Goal: Task Accomplishment & Management: Manage account settings

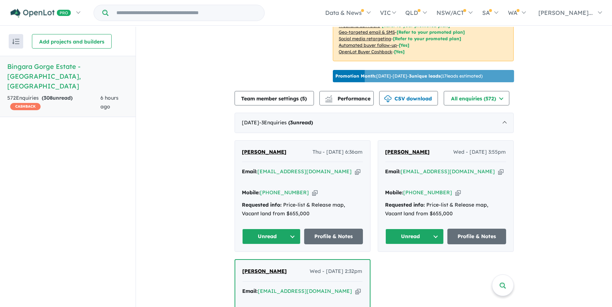
scroll to position [231, 0]
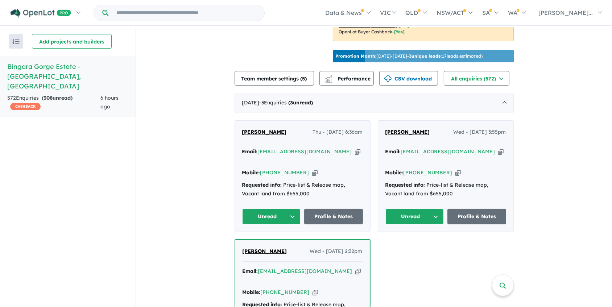
drag, startPoint x: 285, startPoint y: 127, endPoint x: 240, endPoint y: 131, distance: 44.8
click at [242, 131] on div "Amardeep Singh Thu - 02/10/2025, 6:36am" at bounding box center [302, 135] width 121 height 15
copy span "[PERSON_NAME]"
click at [312, 169] on icon "button" at bounding box center [314, 173] width 5 height 8
copy span "[PERSON_NAME]"
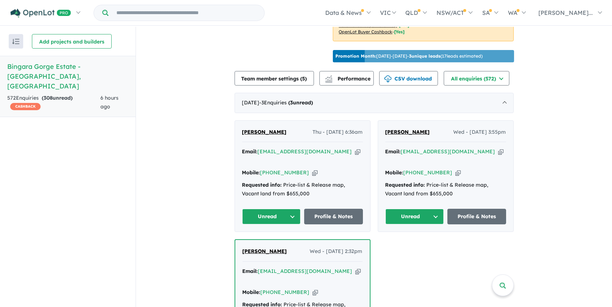
click at [355, 149] on icon "button" at bounding box center [357, 152] width 5 height 8
copy span "[PERSON_NAME]"
click at [326, 214] on link "Profile & Notes" at bounding box center [333, 217] width 59 height 16
click at [416, 215] on button "Unread" at bounding box center [415, 217] width 59 height 16
click at [417, 247] on button "Assigned" at bounding box center [417, 250] width 63 height 17
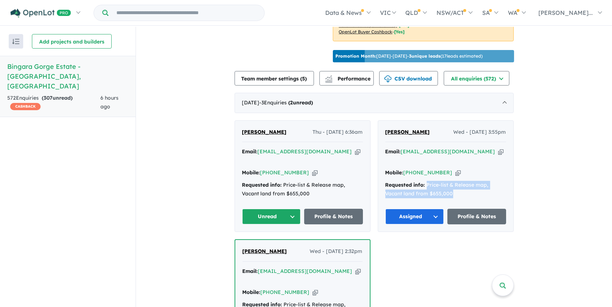
drag, startPoint x: 438, startPoint y: 179, endPoint x: 424, endPoint y: 173, distance: 14.6
click at [424, 181] on div "Requested info: Price-list & Release map, Vacant land from $655,000" at bounding box center [446, 189] width 121 height 17
copy div "Price-list & Release map, Vacant land from $655,000"
drag, startPoint x: 382, startPoint y: 129, endPoint x: 436, endPoint y: 129, distance: 54.0
click at [436, 129] on div "Tabassum Khanam Wed - 01/10/2025, 3:55pm Email: gorasarabara@gmail.com Copied! …" at bounding box center [445, 176] width 135 height 111
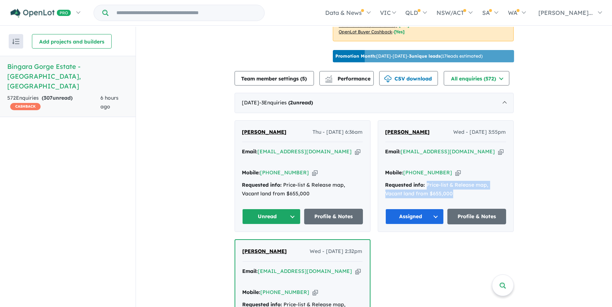
copy span "[PERSON_NAME]"
click at [456, 169] on icon "button" at bounding box center [458, 173] width 5 height 8
copy span "[PERSON_NAME]"
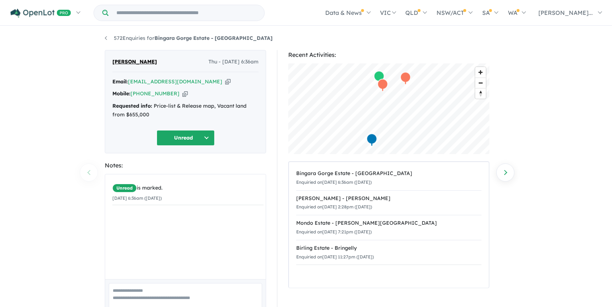
click at [205, 138] on button "Unread" at bounding box center [186, 138] width 58 height 16
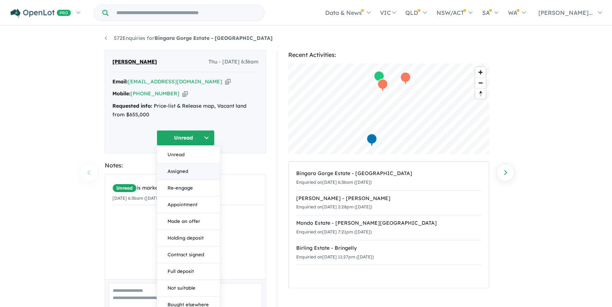
click at [180, 175] on button "Assigned" at bounding box center [188, 171] width 63 height 17
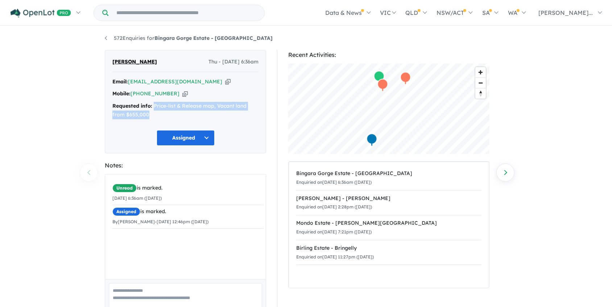
copy div "Price-list & Release map, Vacant land from $655,000"
drag, startPoint x: 153, startPoint y: 105, endPoint x: 159, endPoint y: 114, distance: 10.8
click at [159, 114] on div "Requested info: Price-list & Release map, Vacant land from $655,000" at bounding box center [185, 110] width 146 height 17
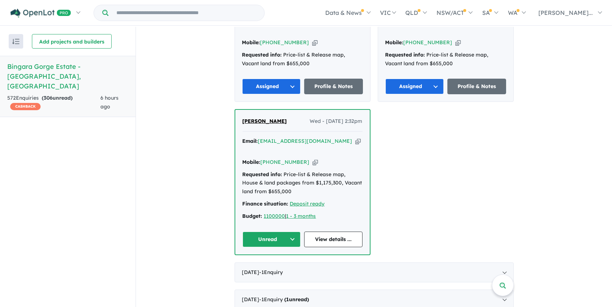
scroll to position [363, 0]
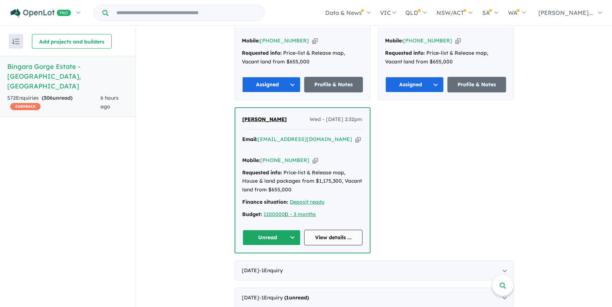
click at [326, 230] on link "View details ..." at bounding box center [333, 238] width 58 height 16
drag, startPoint x: 285, startPoint y: 177, endPoint x: 281, endPoint y: 160, distance: 17.8
click at [281, 169] on div "Requested info: Price-list & Release map, House & land packages from $1,175,300…" at bounding box center [303, 182] width 120 height 26
copy div "Price-list & Release map, House & land packages from $1,175,300, Vacant land fr…"
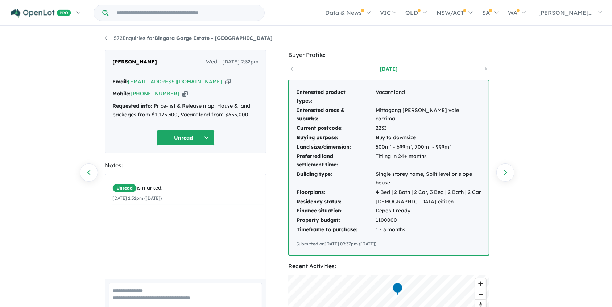
click at [225, 81] on icon "button" at bounding box center [227, 82] width 5 height 8
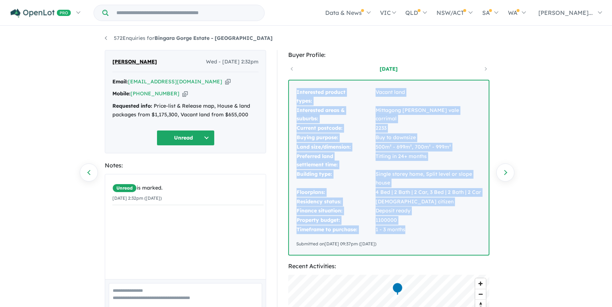
drag, startPoint x: 415, startPoint y: 231, endPoint x: 293, endPoint y: 96, distance: 181.8
click at [293, 96] on div "Interested product types: Vacant land Interested areas & suburbs: [GEOGRAPHIC_D…" at bounding box center [389, 168] width 200 height 174
copy tbody "Interested product types: Vacant land Interested areas & suburbs: [GEOGRAPHIC_D…"
click at [177, 132] on button "Unread" at bounding box center [186, 138] width 58 height 16
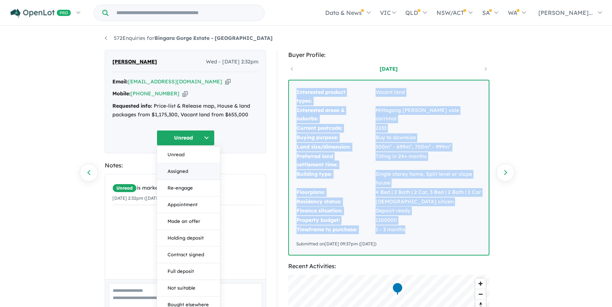
click at [187, 170] on button "Assigned" at bounding box center [188, 171] width 63 height 17
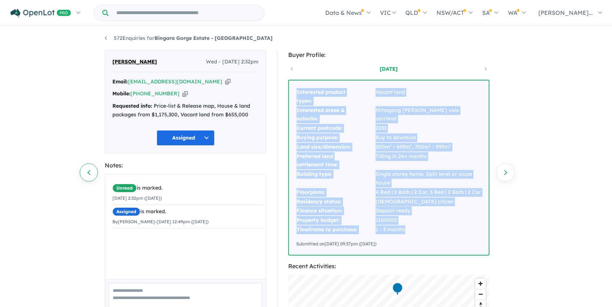
click at [87, 176] on link "Previous enquiry" at bounding box center [89, 173] width 18 height 18
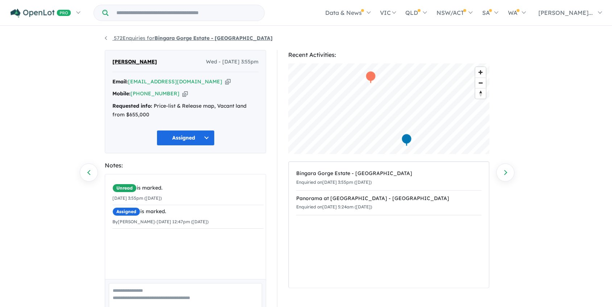
click at [108, 38] on link "572 Enquiries for Bingara Gorge Estate - [GEOGRAPHIC_DATA]" at bounding box center [189, 38] width 168 height 7
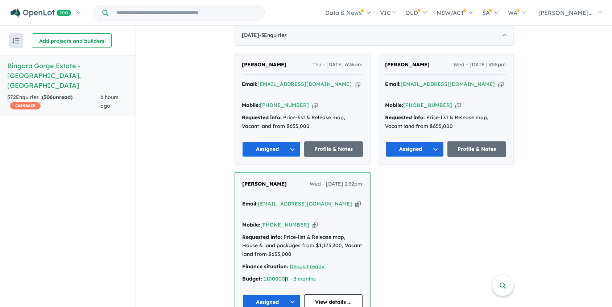
scroll to position [297, 0]
